Goal: Contribute content

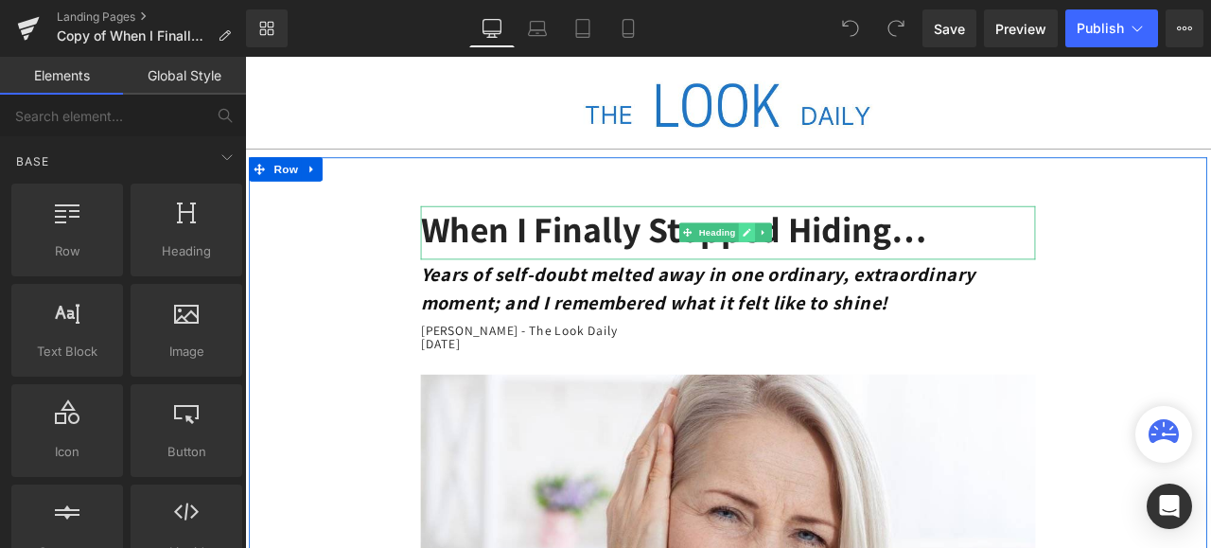
click at [830, 264] on link at bounding box center [840, 265] width 20 height 23
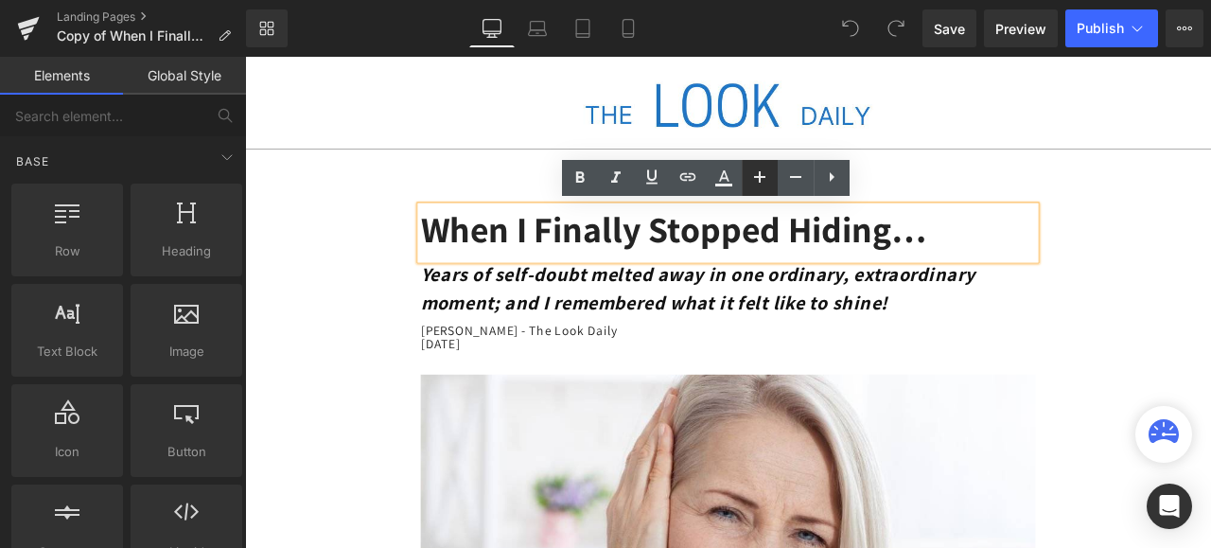
click at [757, 174] on icon at bounding box center [759, 177] width 23 height 23
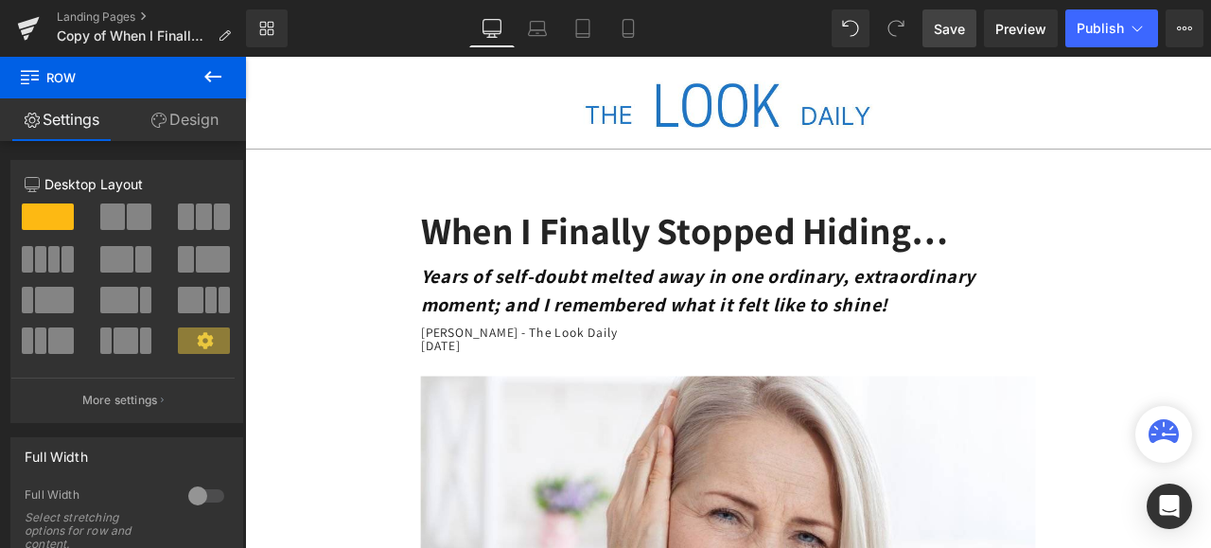
click at [953, 24] on span "Save" at bounding box center [949, 29] width 31 height 20
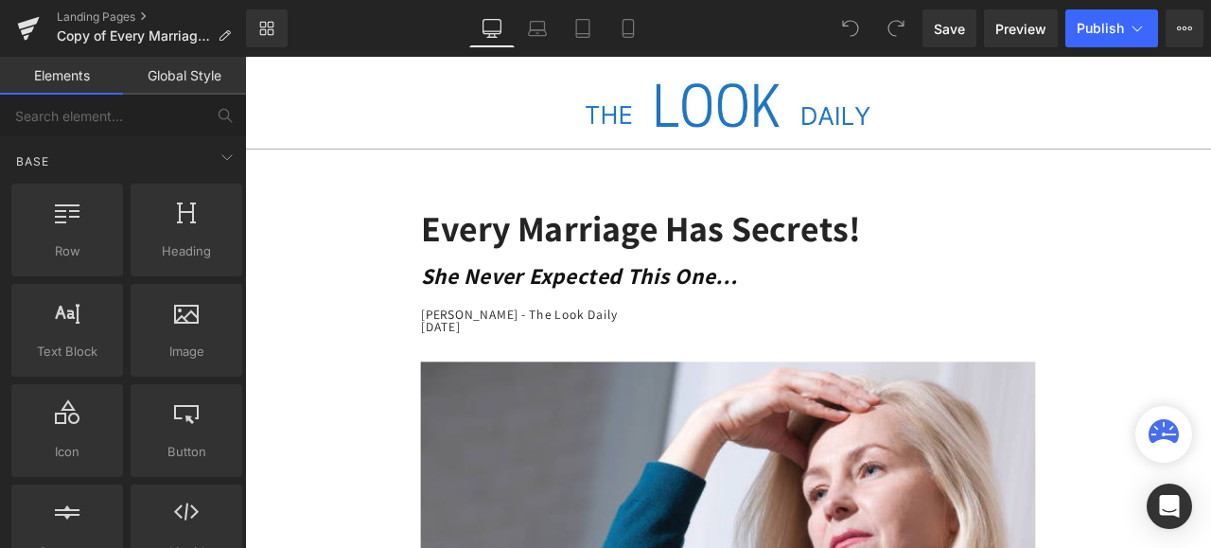
click at [880, 270] on h1 "Every Marriage Has Secrets!" at bounding box center [817, 261] width 728 height 56
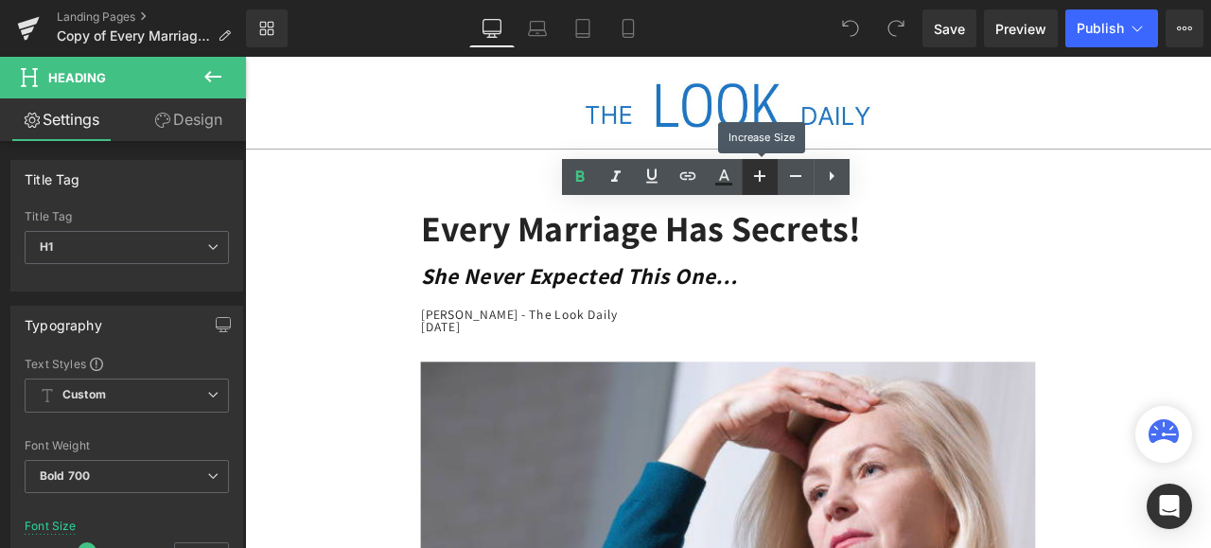
click at [757, 175] on icon at bounding box center [759, 175] width 11 height 11
type input "47"
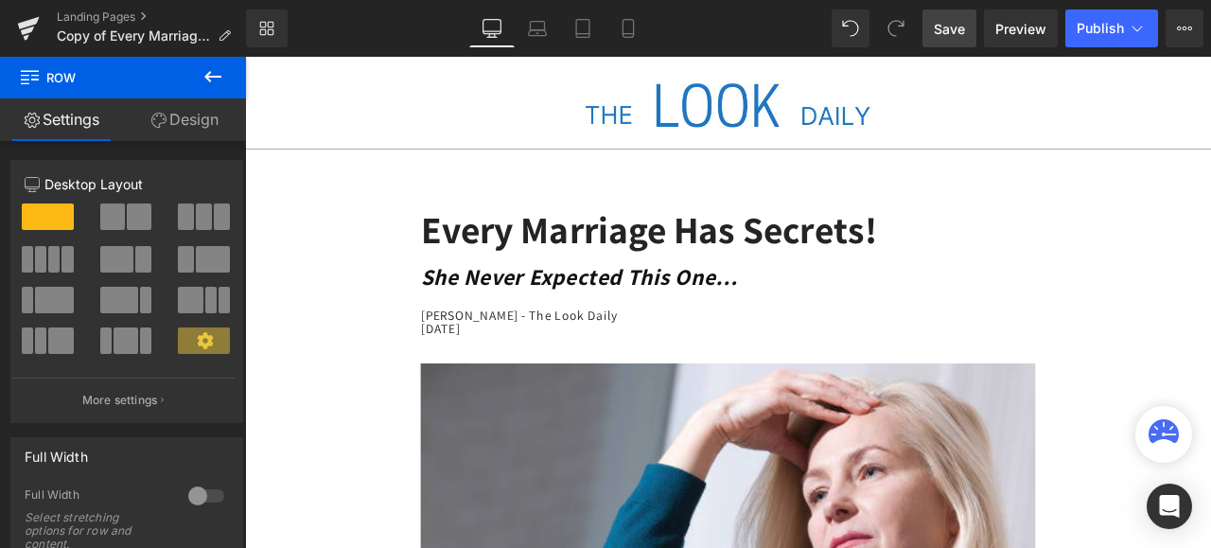
click at [950, 24] on span "Save" at bounding box center [949, 29] width 31 height 20
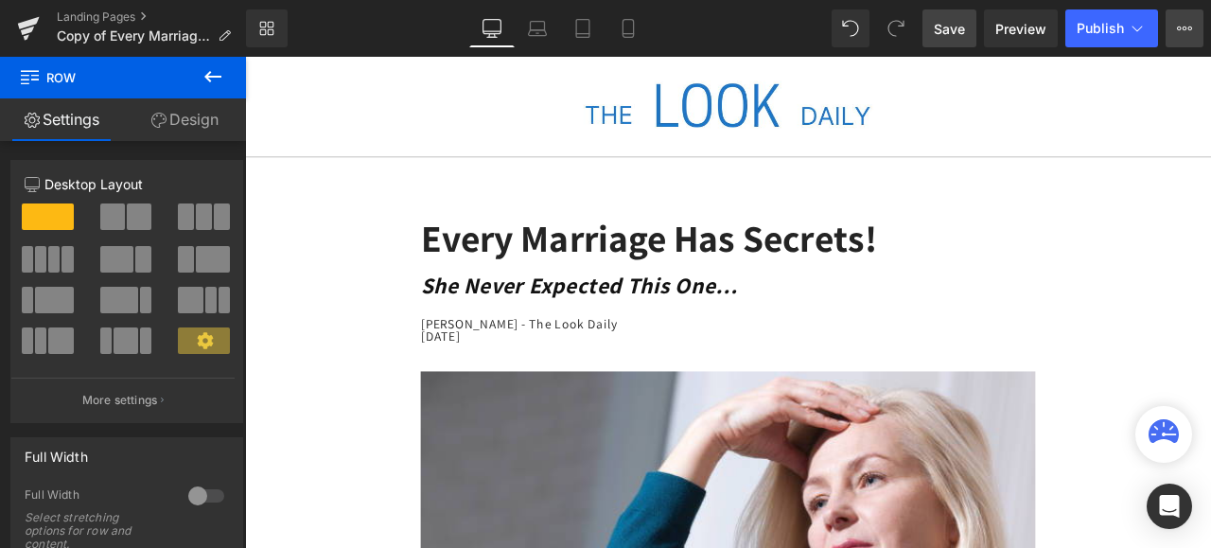
click at [1181, 32] on icon at bounding box center [1184, 28] width 15 height 15
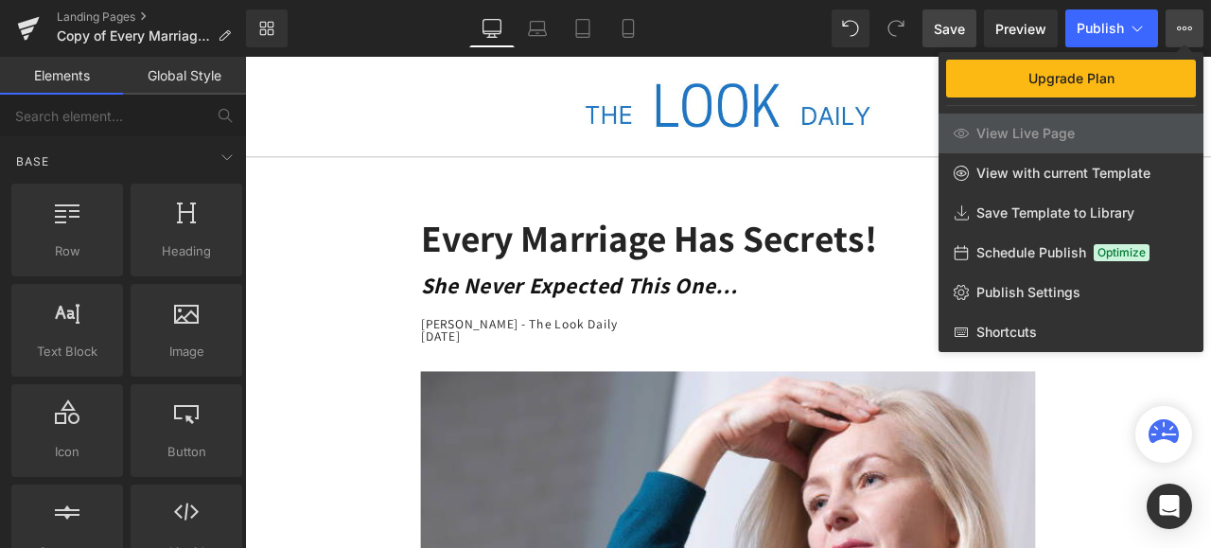
click at [450, 166] on div at bounding box center [728, 302] width 966 height 491
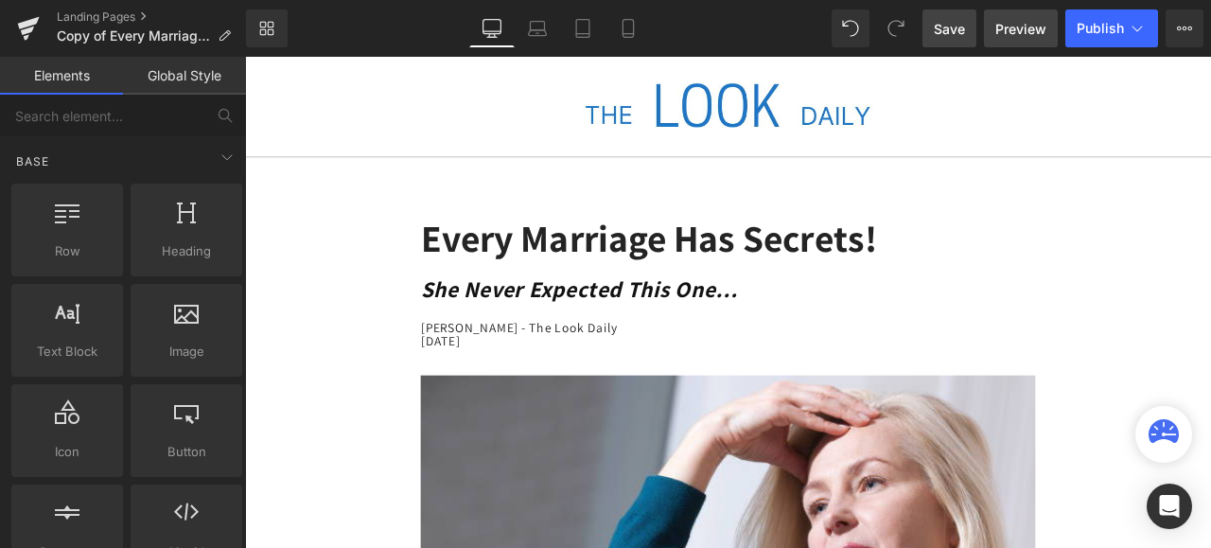
click at [1022, 32] on span "Preview" at bounding box center [1020, 29] width 51 height 20
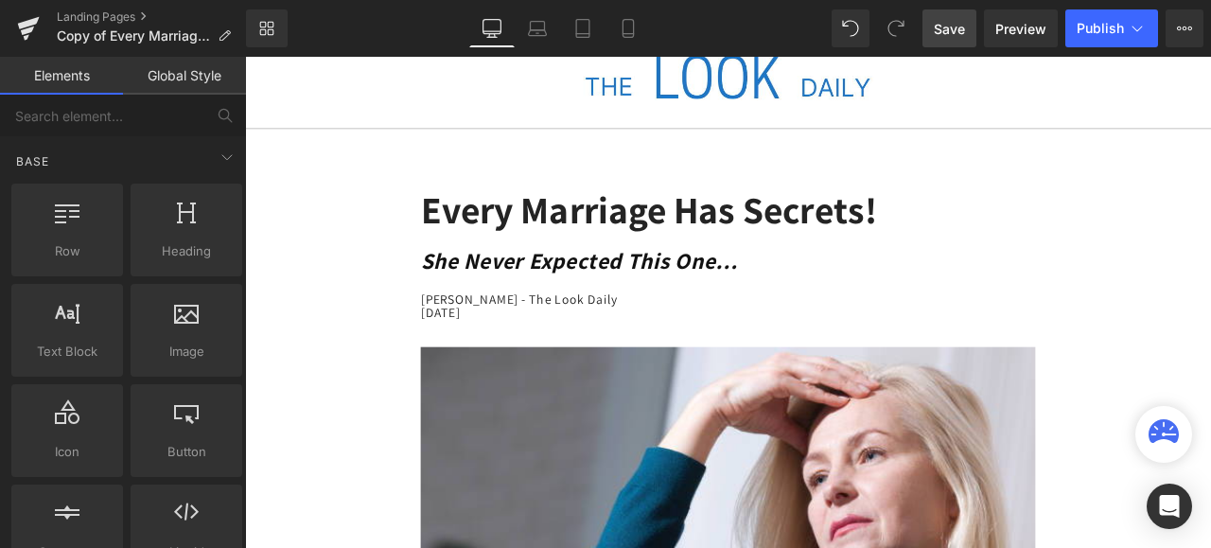
scroll to position [95, 0]
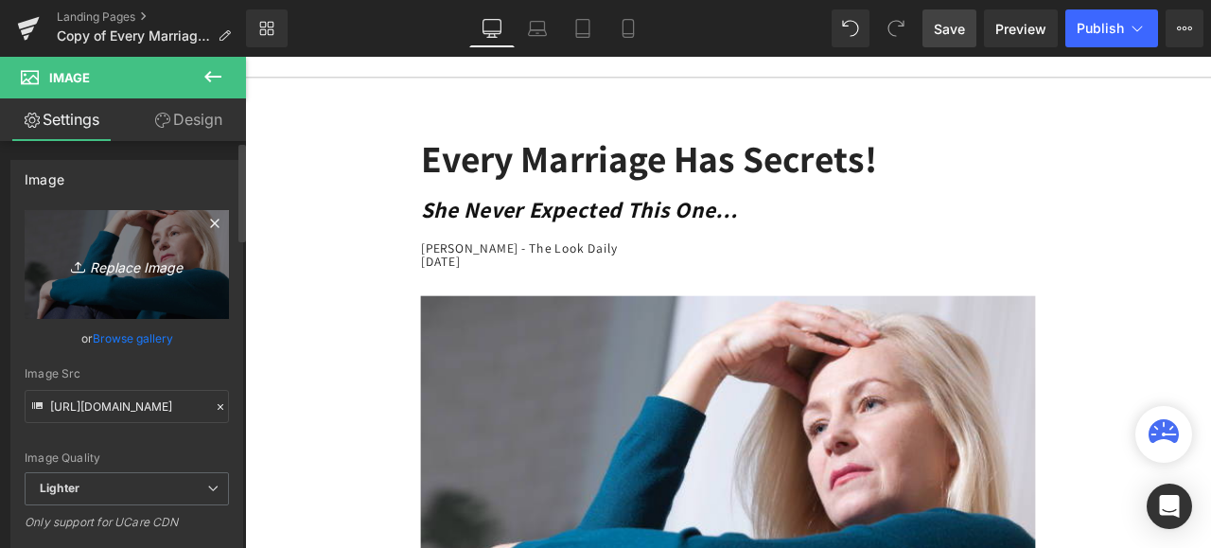
click at [174, 253] on icon "Replace Image" at bounding box center [126, 265] width 151 height 24
type input "C:\fakepath\istockphoto-1025329526-612x612.jpg"
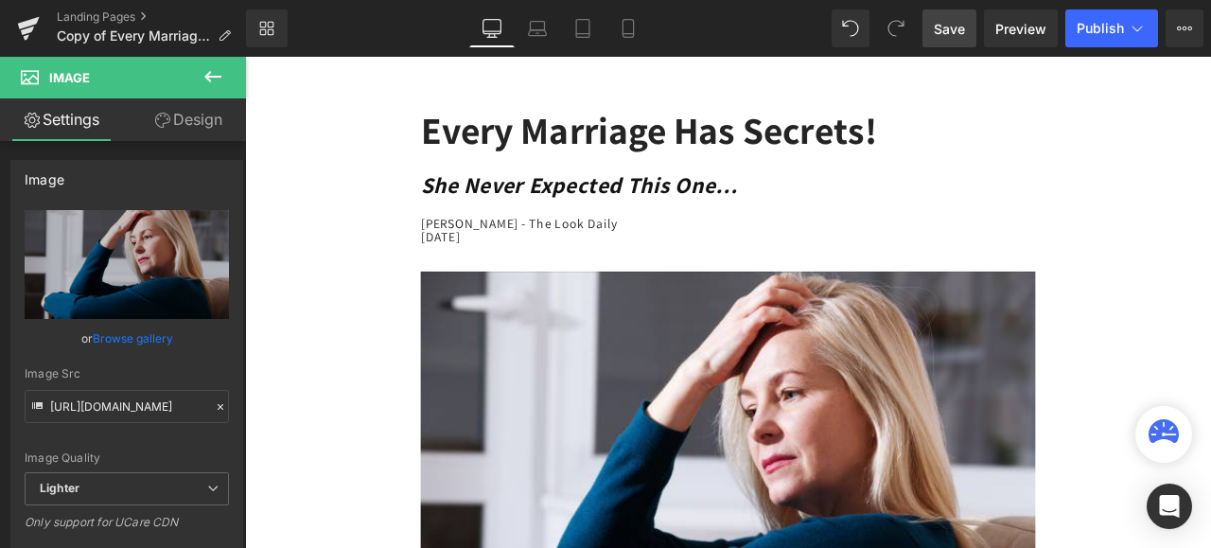
scroll to position [197, 0]
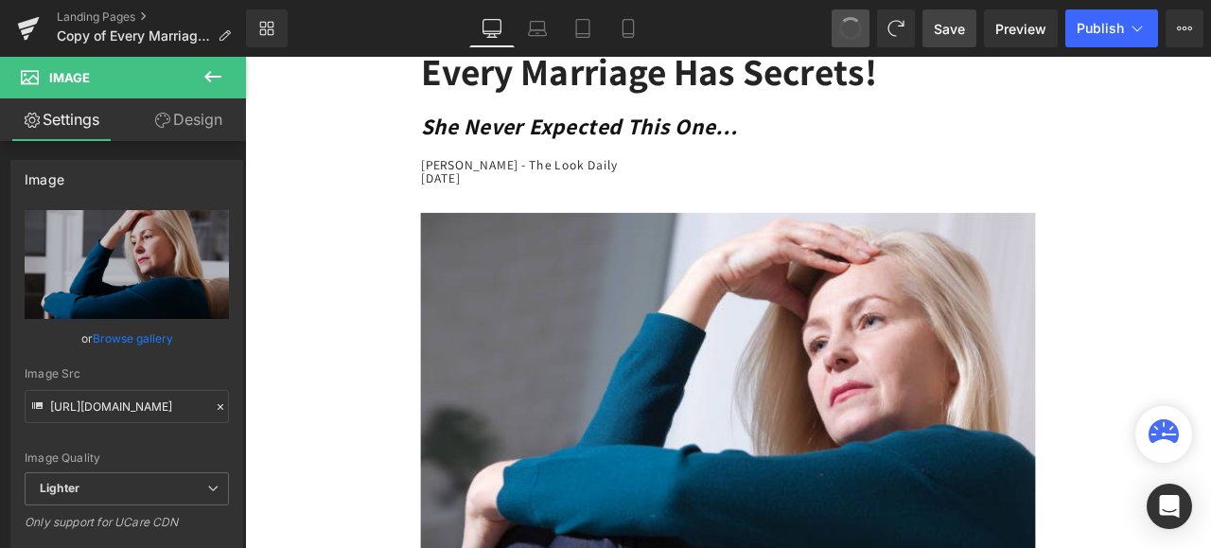
type input "[URL][DOMAIN_NAME]"
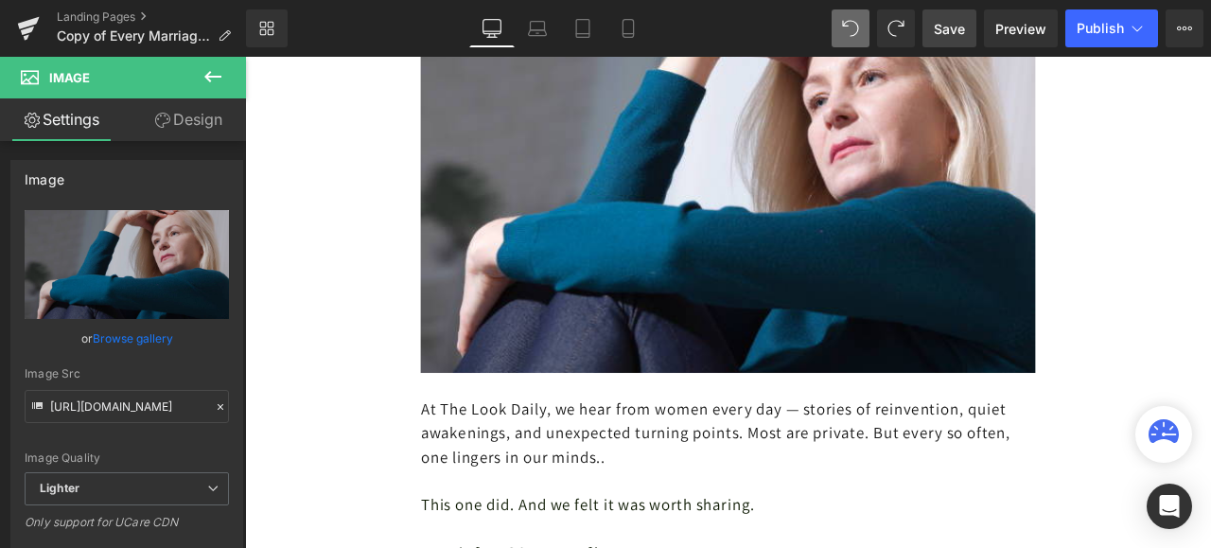
scroll to position [386, 0]
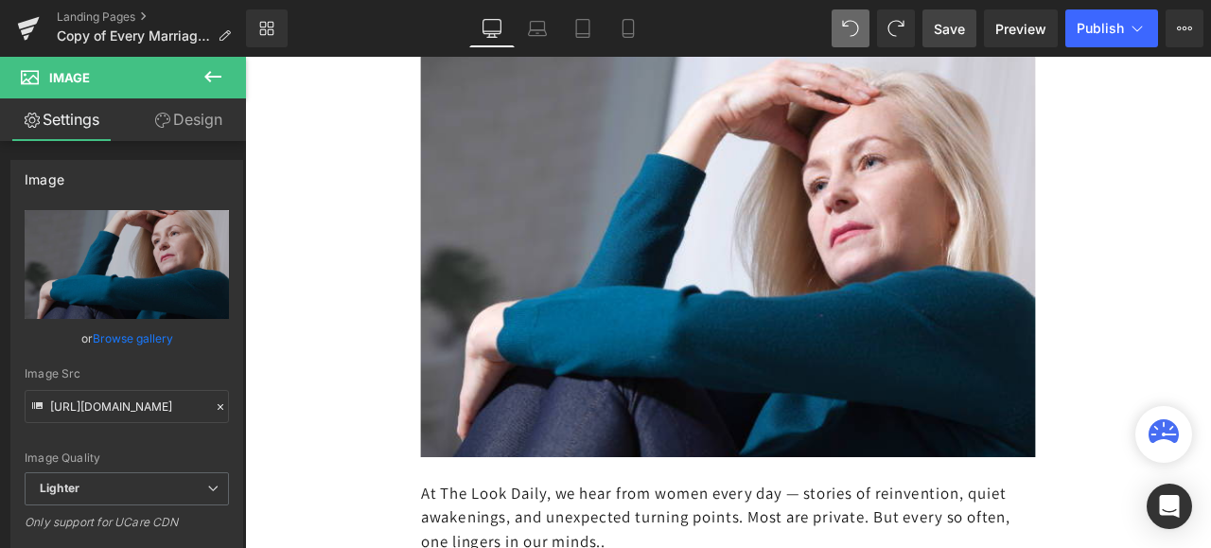
click at [948, 25] on span "Save" at bounding box center [949, 29] width 31 height 20
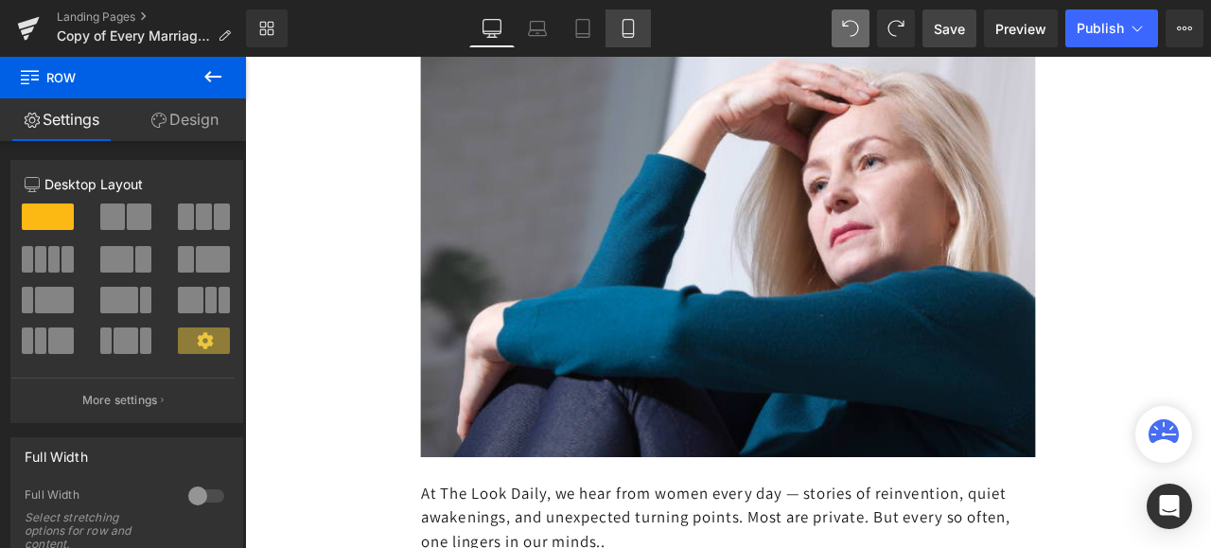
click at [626, 31] on icon at bounding box center [628, 28] width 19 height 19
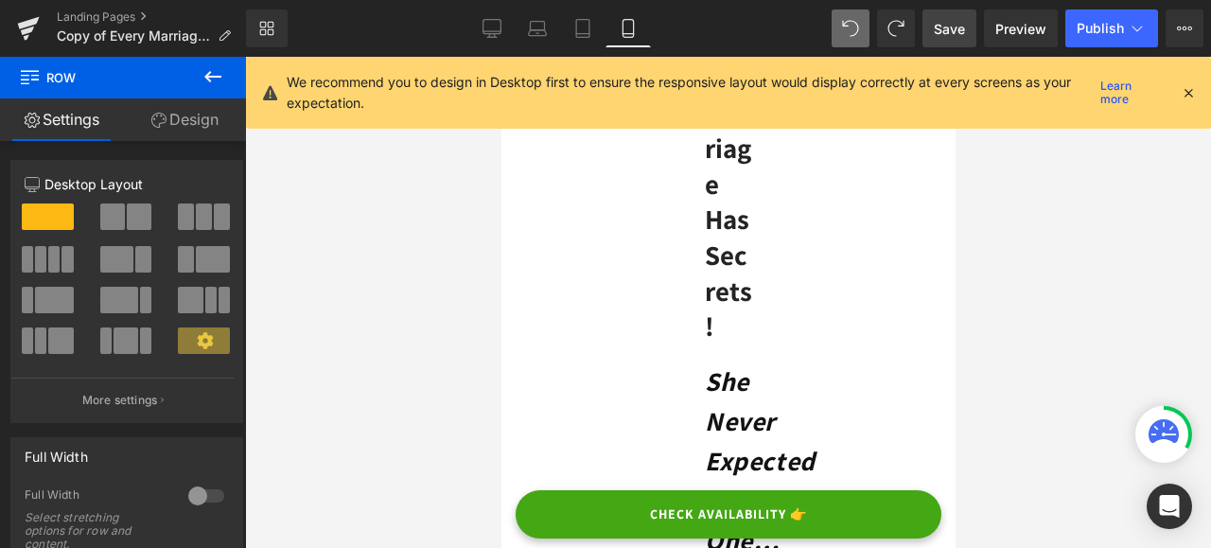
scroll to position [0, 0]
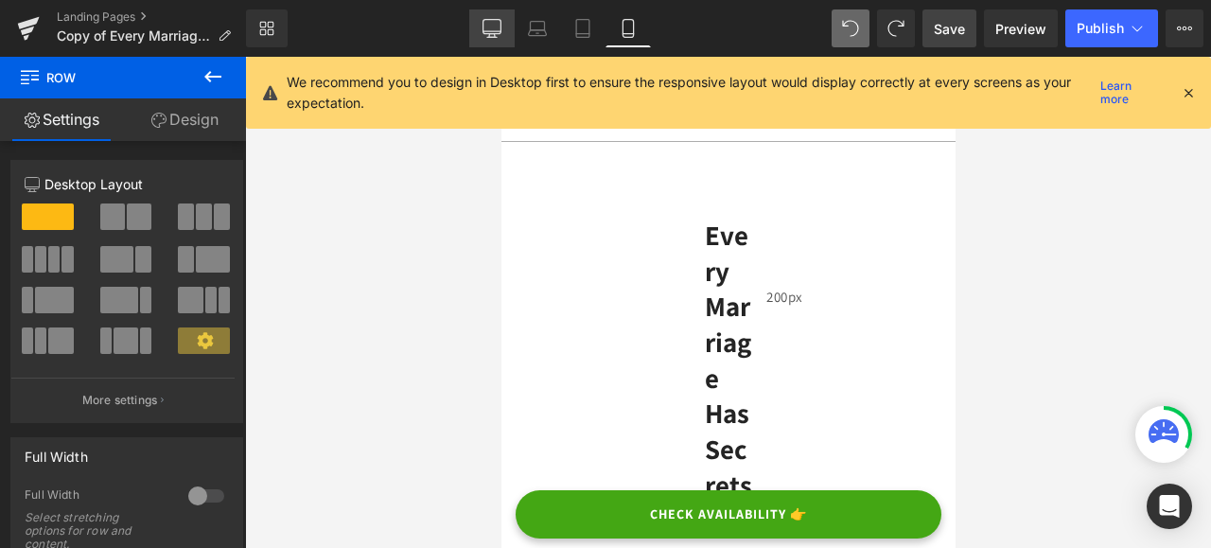
click at [492, 26] on icon at bounding box center [491, 28] width 19 height 19
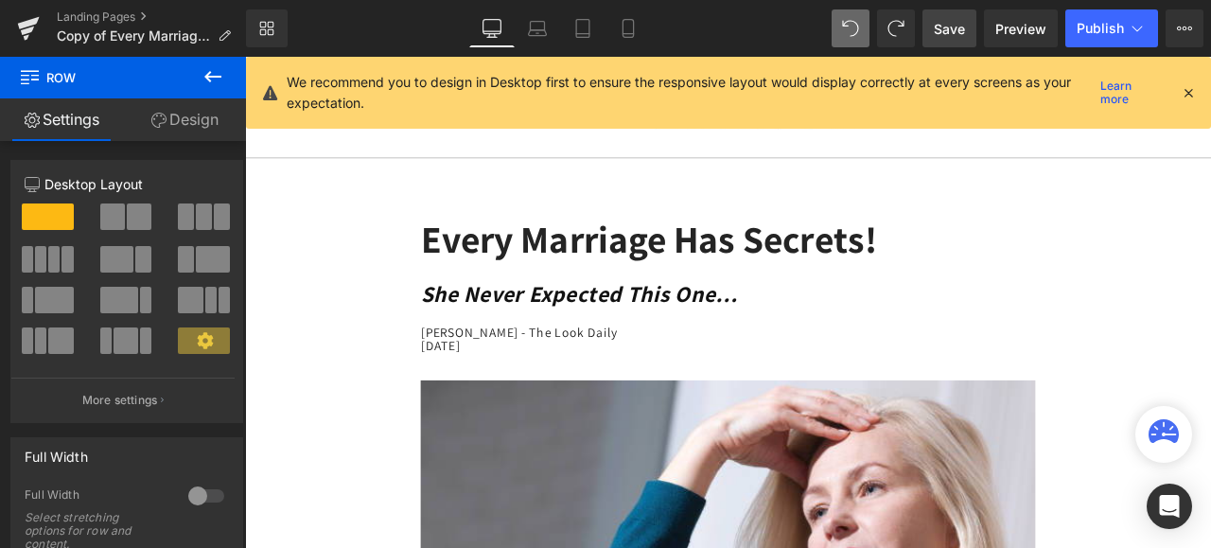
scroll to position [34, 0]
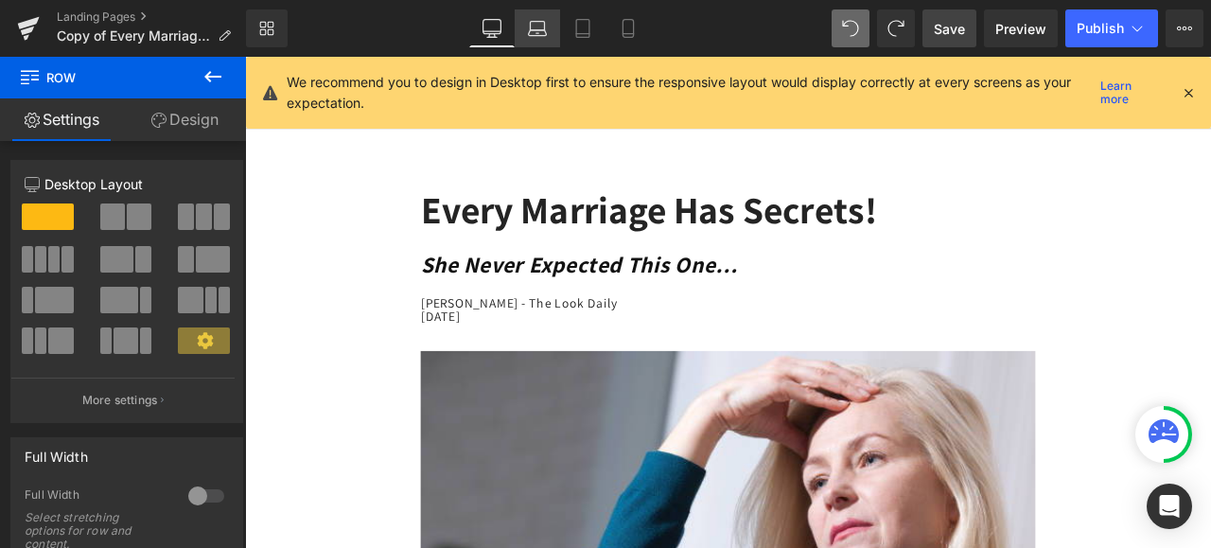
click at [537, 19] on icon at bounding box center [537, 28] width 19 height 19
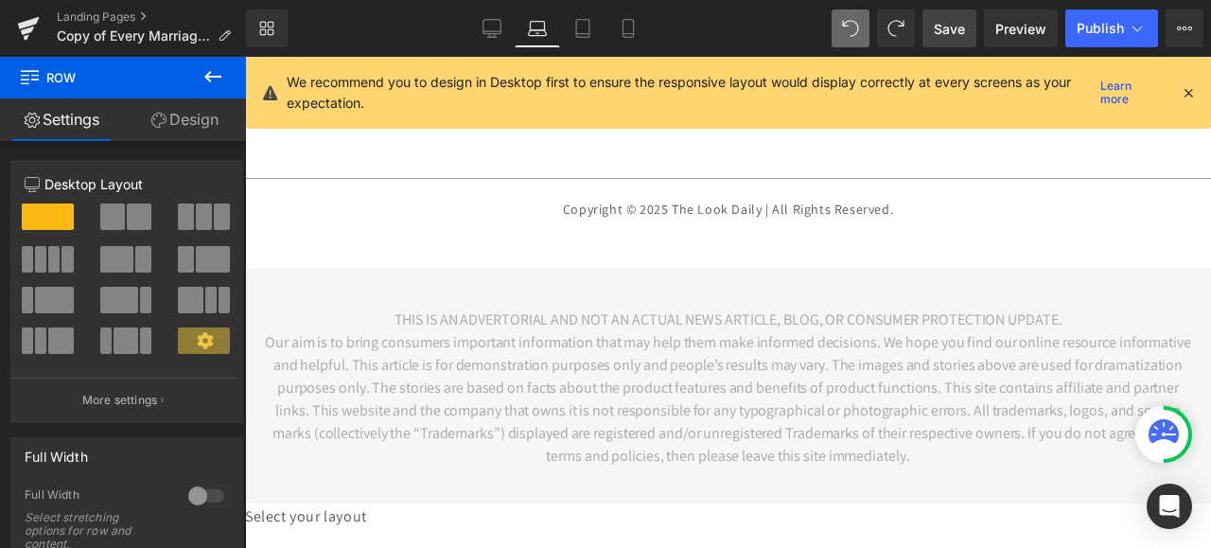
scroll to position [7497, 0]
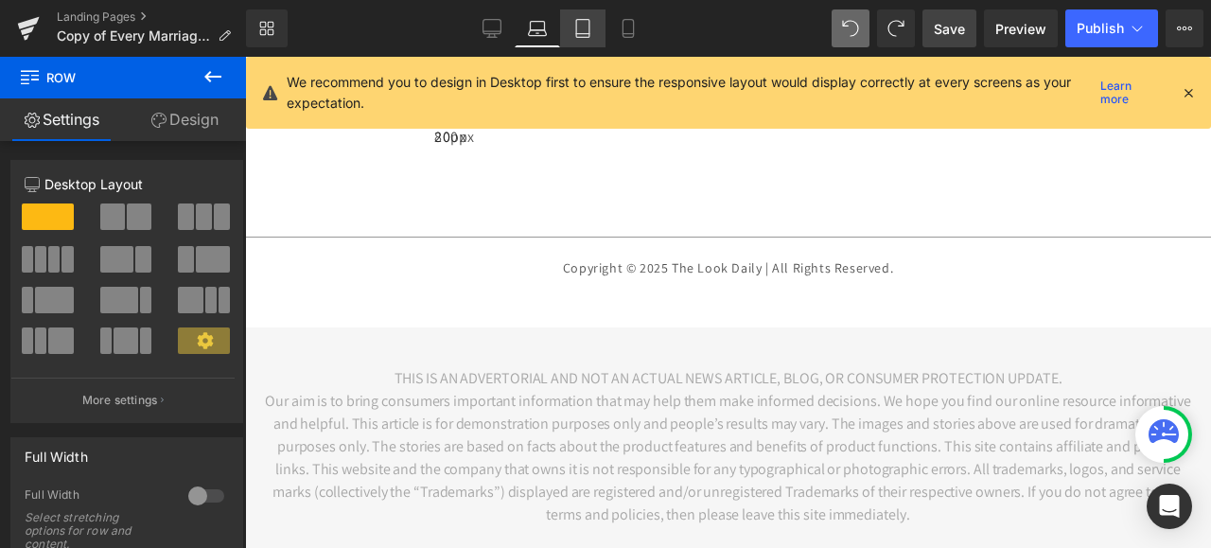
click at [575, 26] on icon at bounding box center [582, 28] width 19 height 19
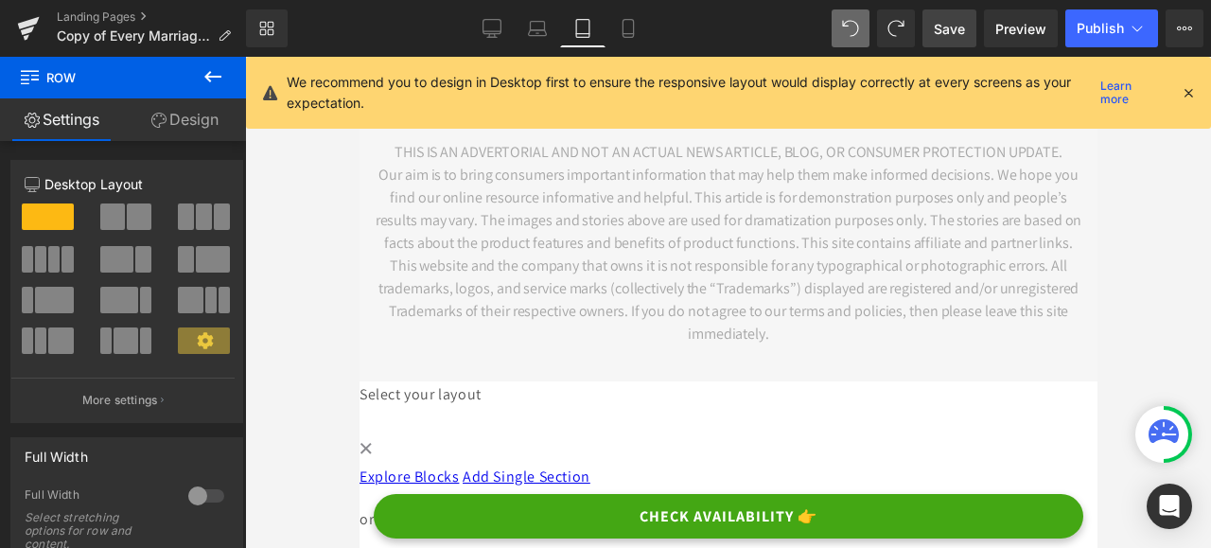
scroll to position [8608, 0]
click at [622, 30] on icon at bounding box center [627, 29] width 10 height 18
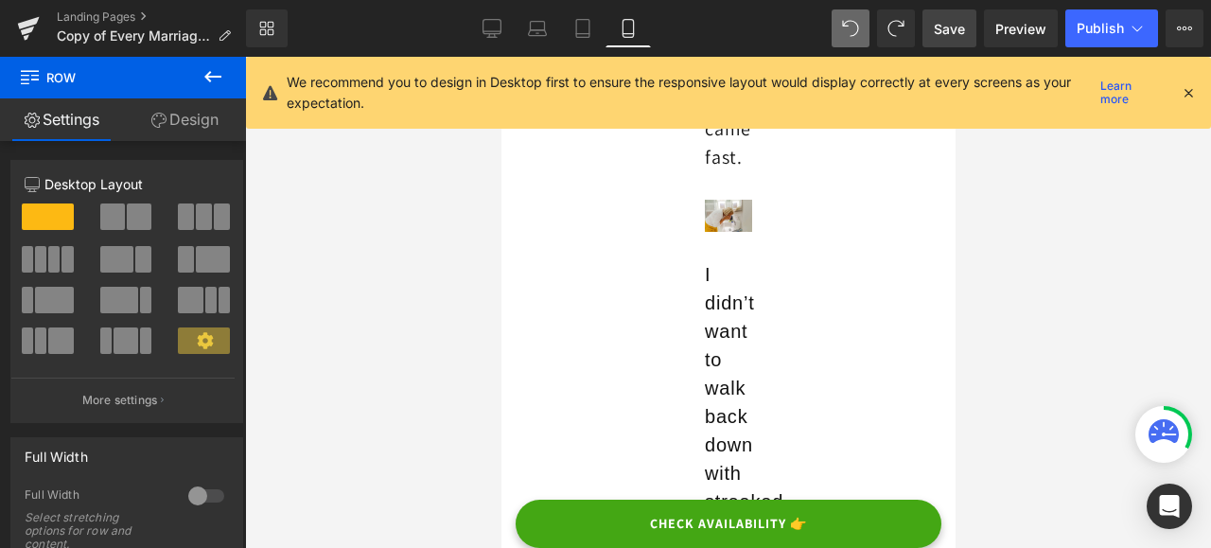
scroll to position [0, 0]
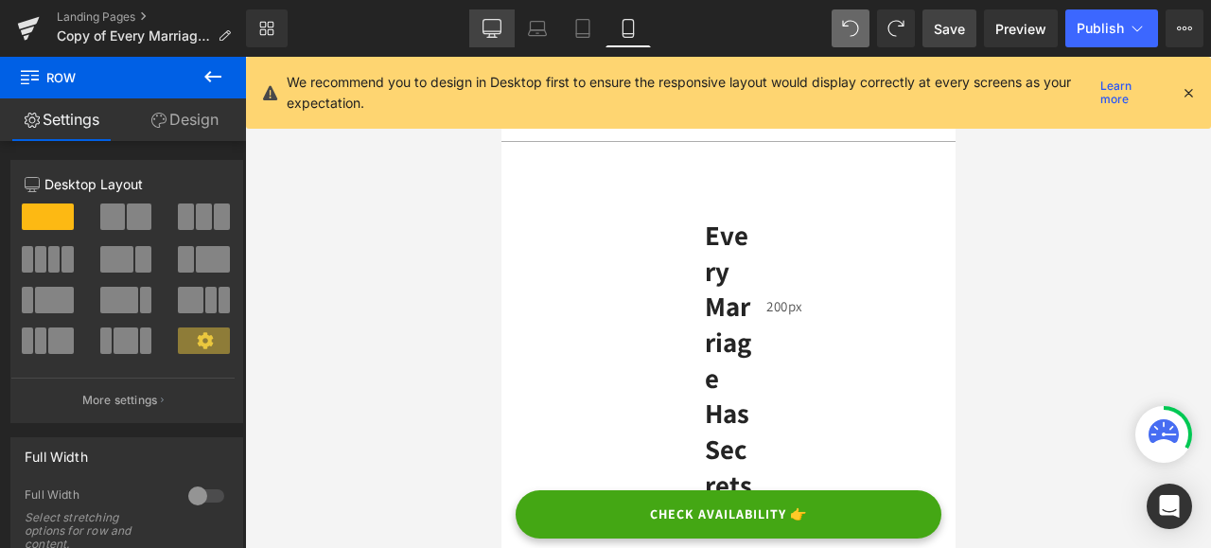
click at [490, 28] on icon at bounding box center [491, 28] width 19 height 19
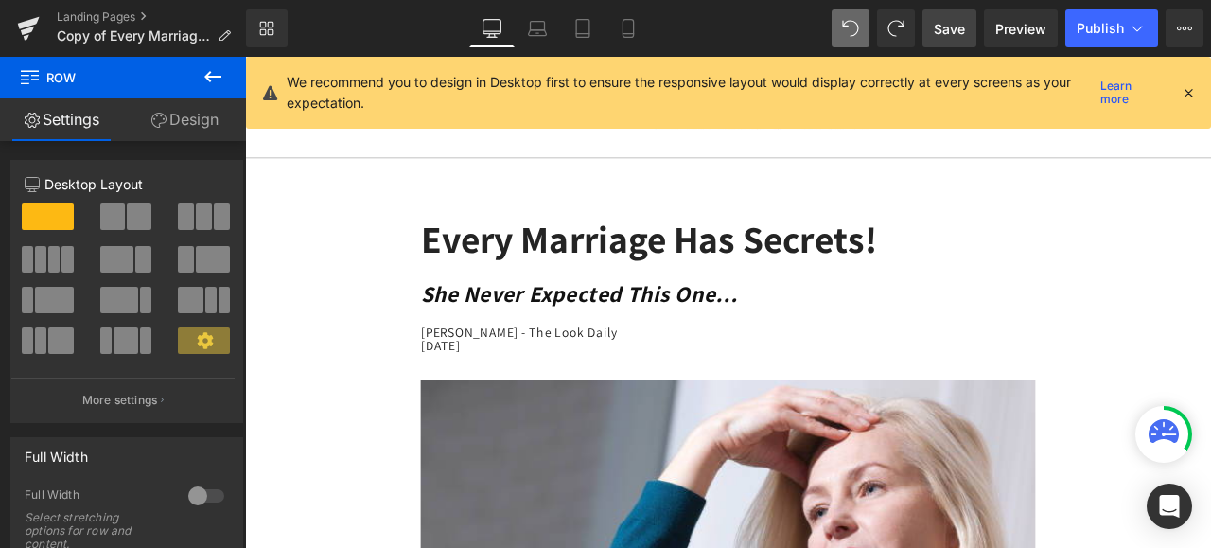
scroll to position [34, 0]
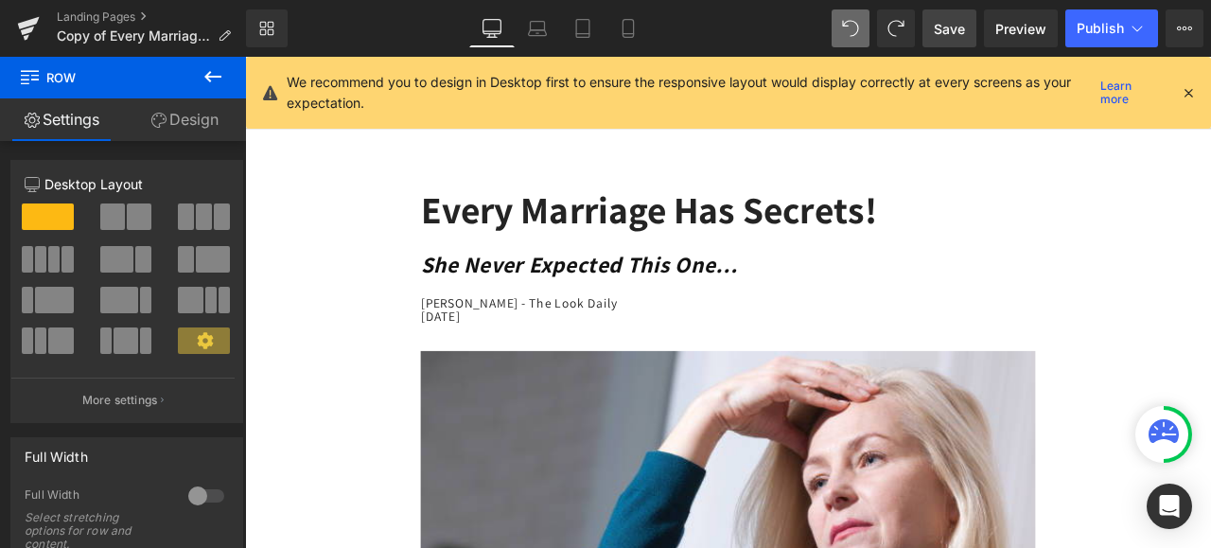
click at [1184, 95] on icon at bounding box center [1188, 92] width 17 height 17
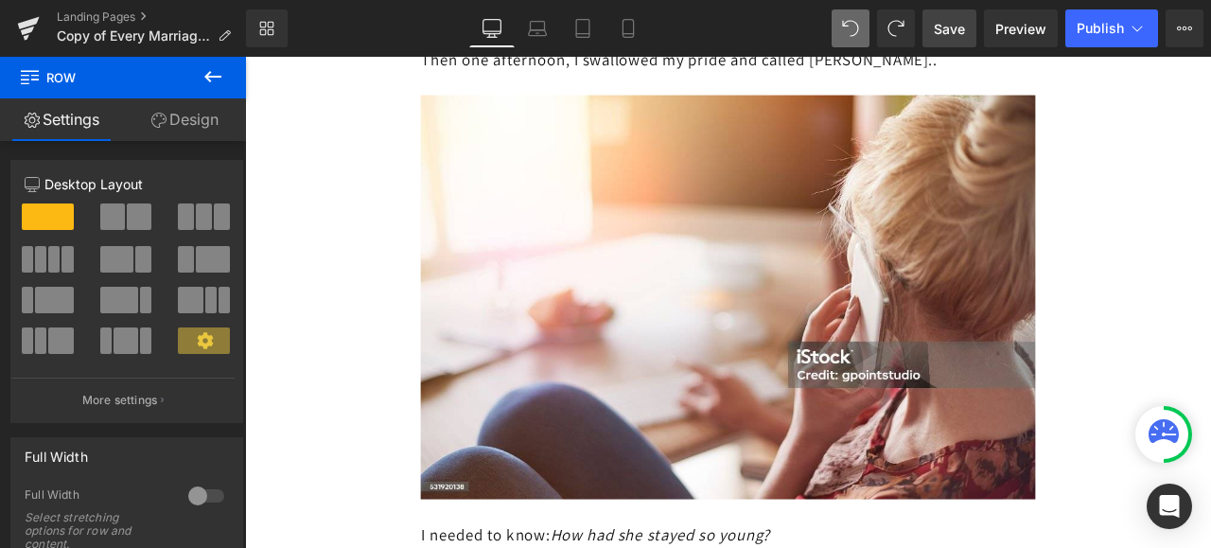
scroll to position [4351, 0]
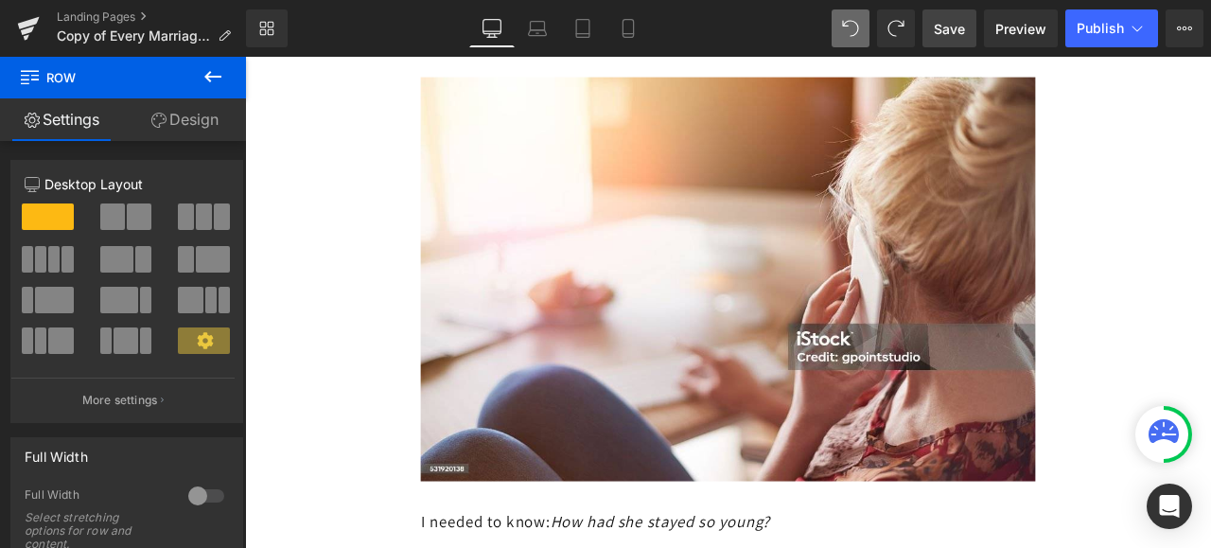
click at [899, 267] on img at bounding box center [817, 319] width 728 height 479
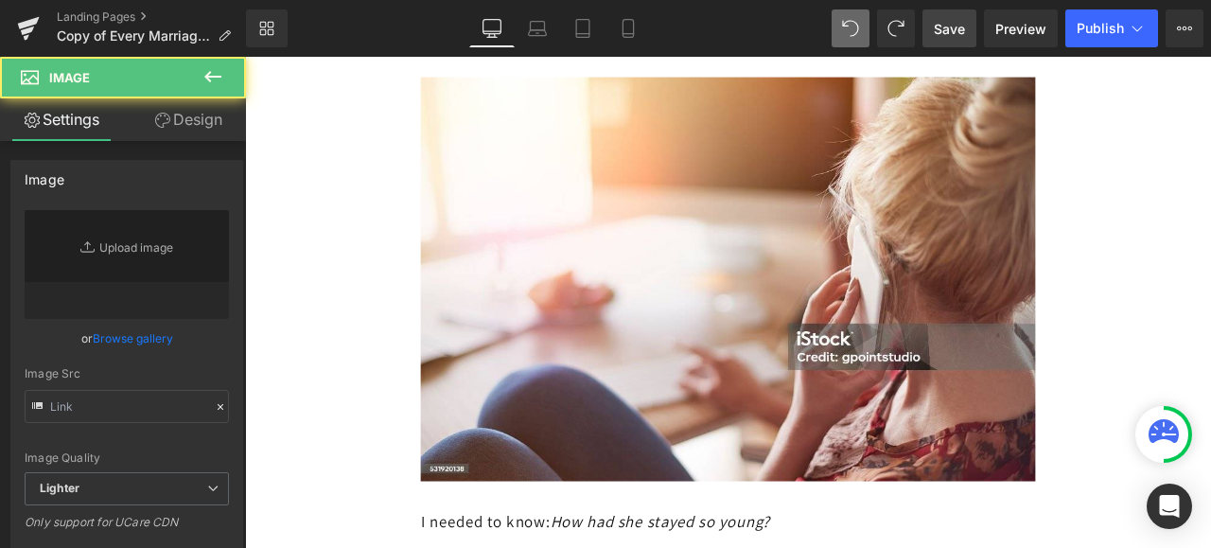
type input "[URL][DOMAIN_NAME]"
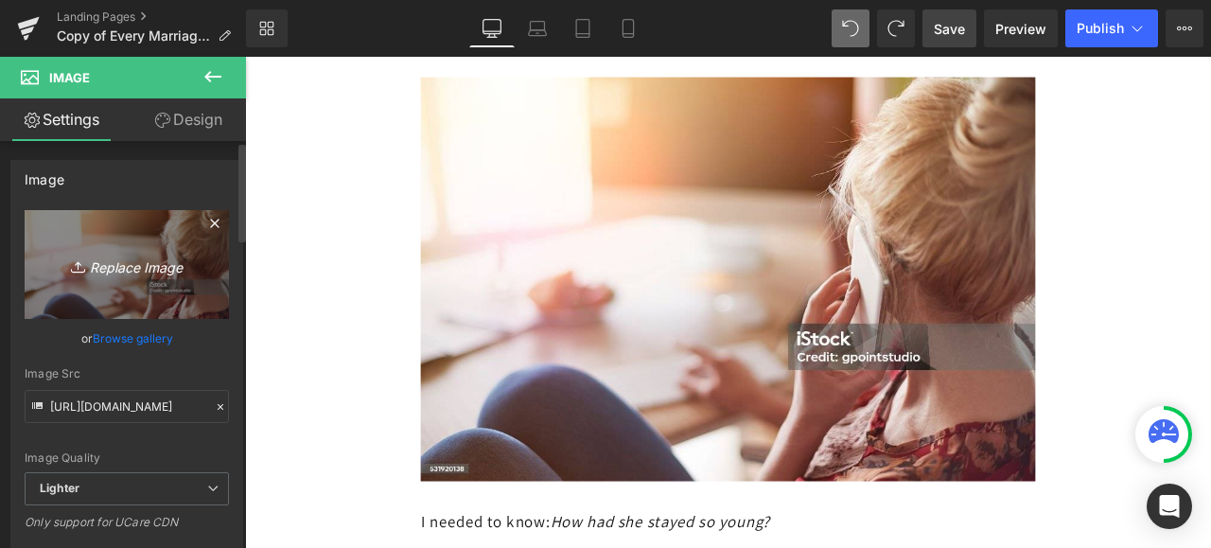
click at [159, 260] on icon "Replace Image" at bounding box center [126, 265] width 151 height 24
type input "C:\fakepath\istockphoto-910453460-612x612.jpg"
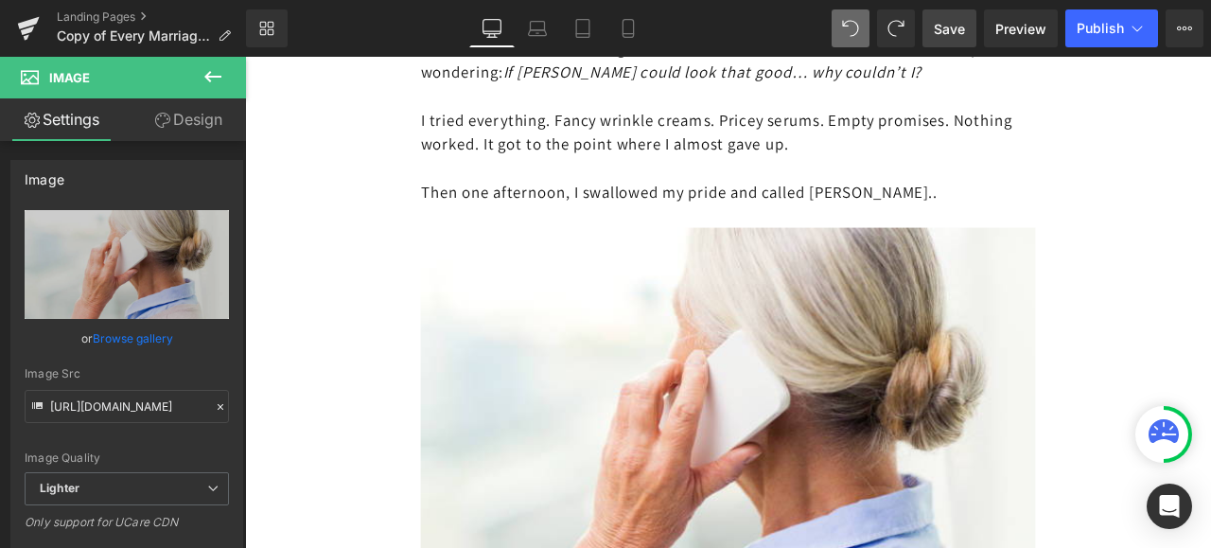
scroll to position [4162, 0]
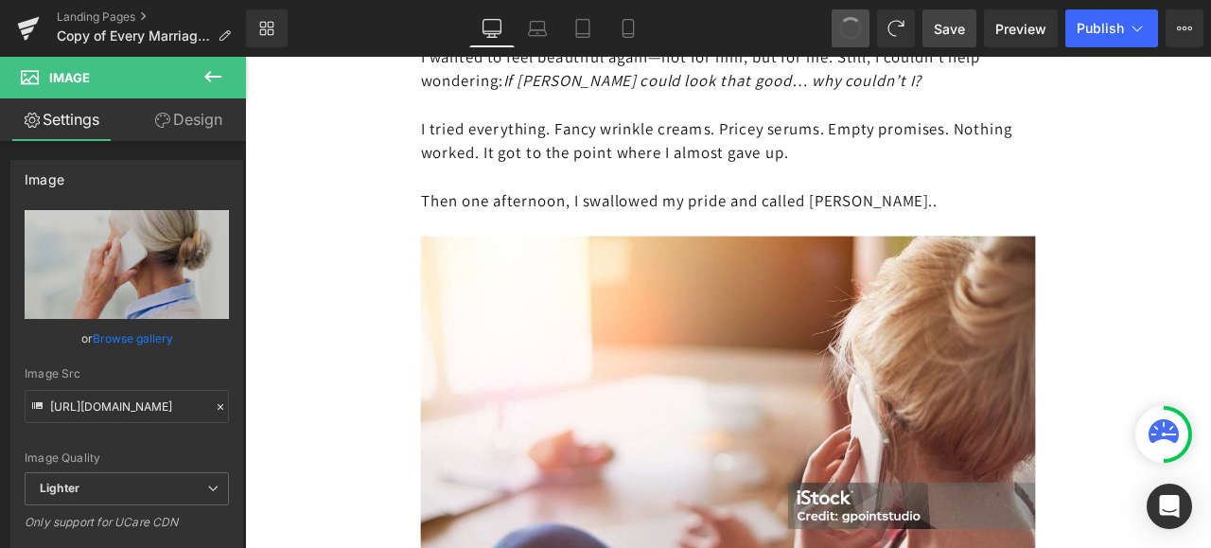
type input "[URL][DOMAIN_NAME]"
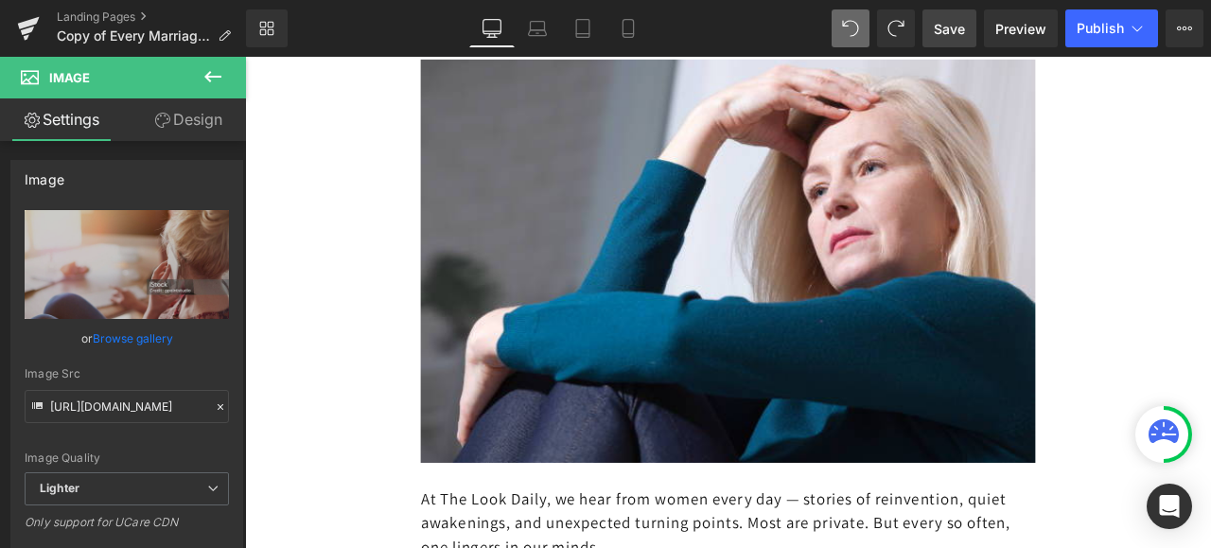
scroll to position [0, 0]
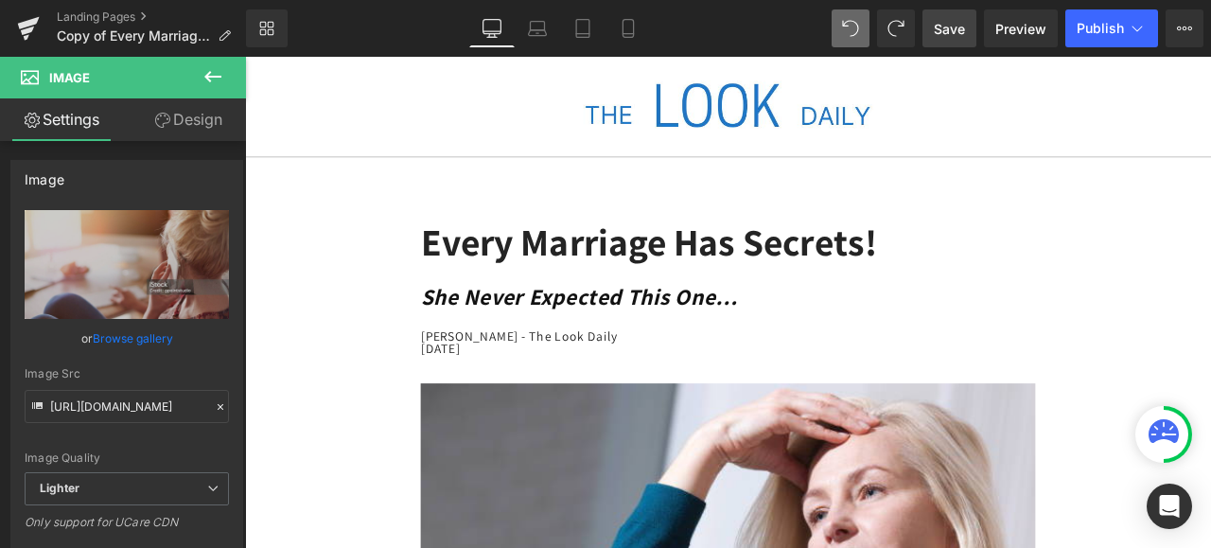
click at [943, 26] on span "Save" at bounding box center [949, 29] width 31 height 20
